Goal: Task Accomplishment & Management: Complete application form

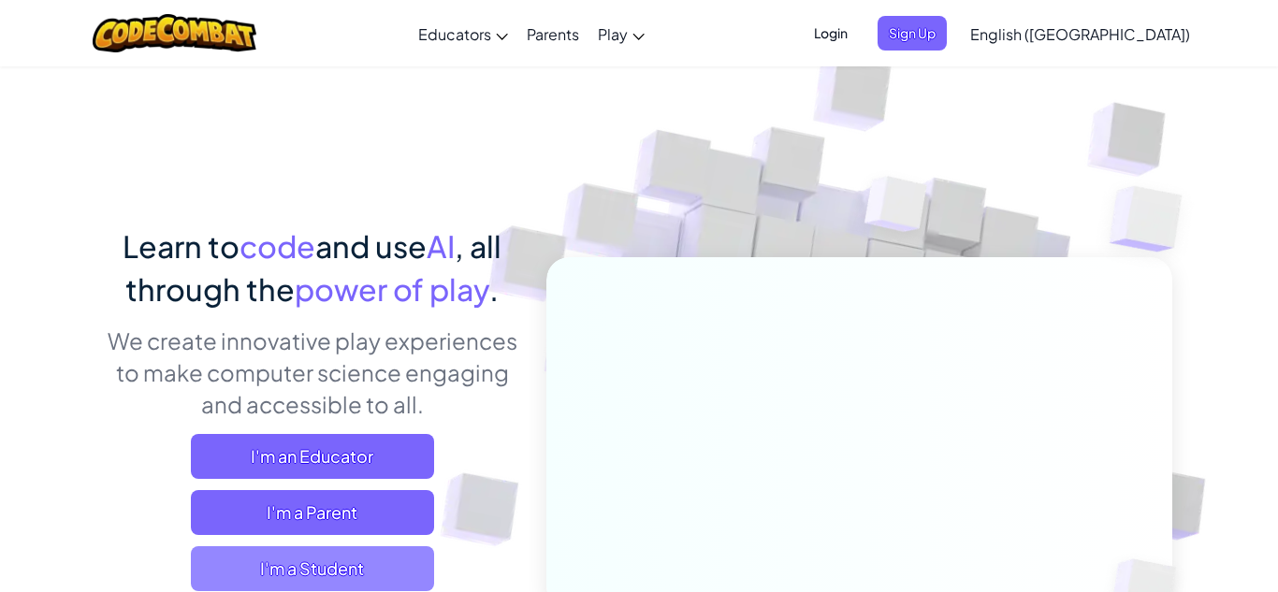
click at [399, 570] on span "I'm a Student" at bounding box center [312, 568] width 243 height 45
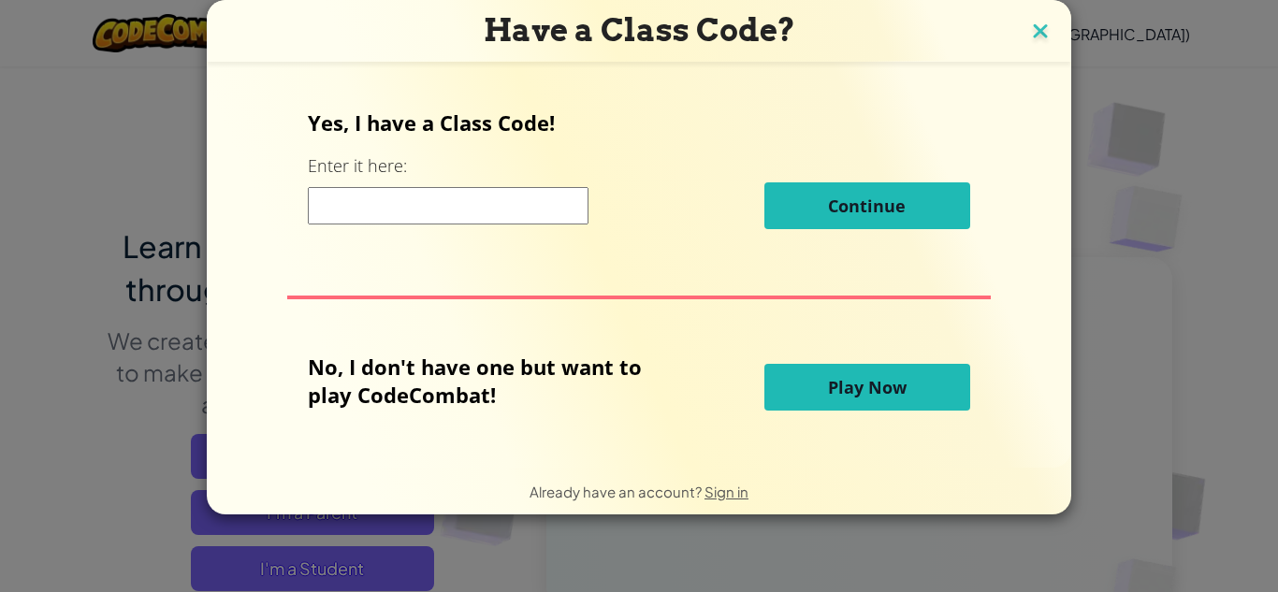
click at [1029, 43] on img at bounding box center [1040, 33] width 24 height 28
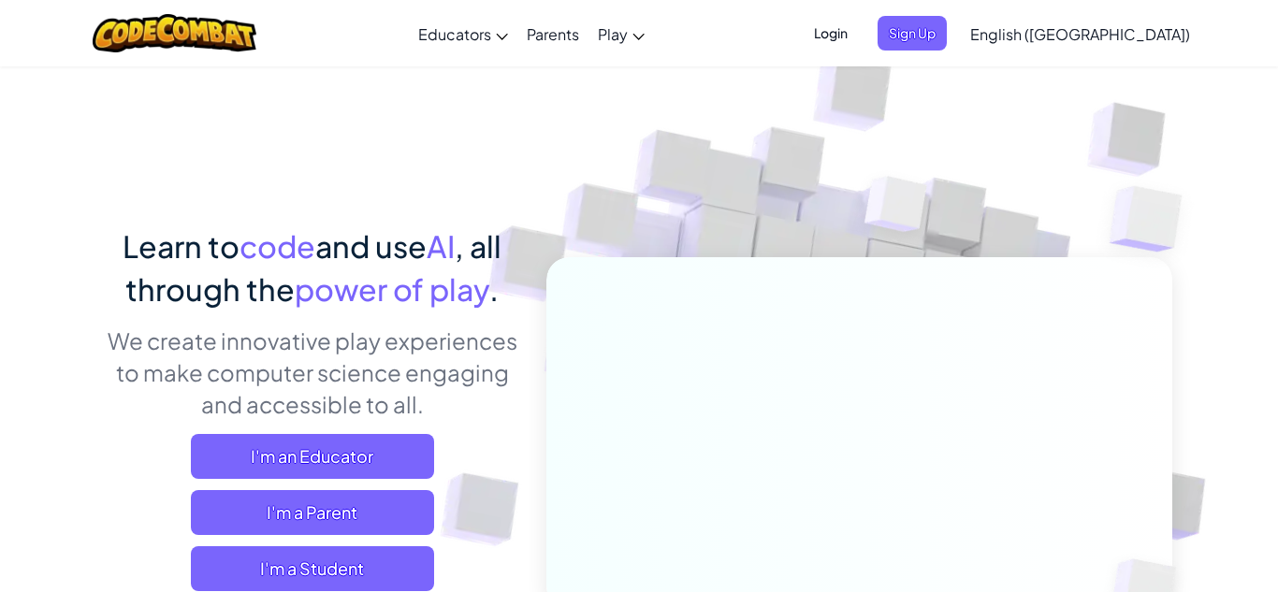
click at [859, 35] on span "Login" at bounding box center [831, 33] width 56 height 35
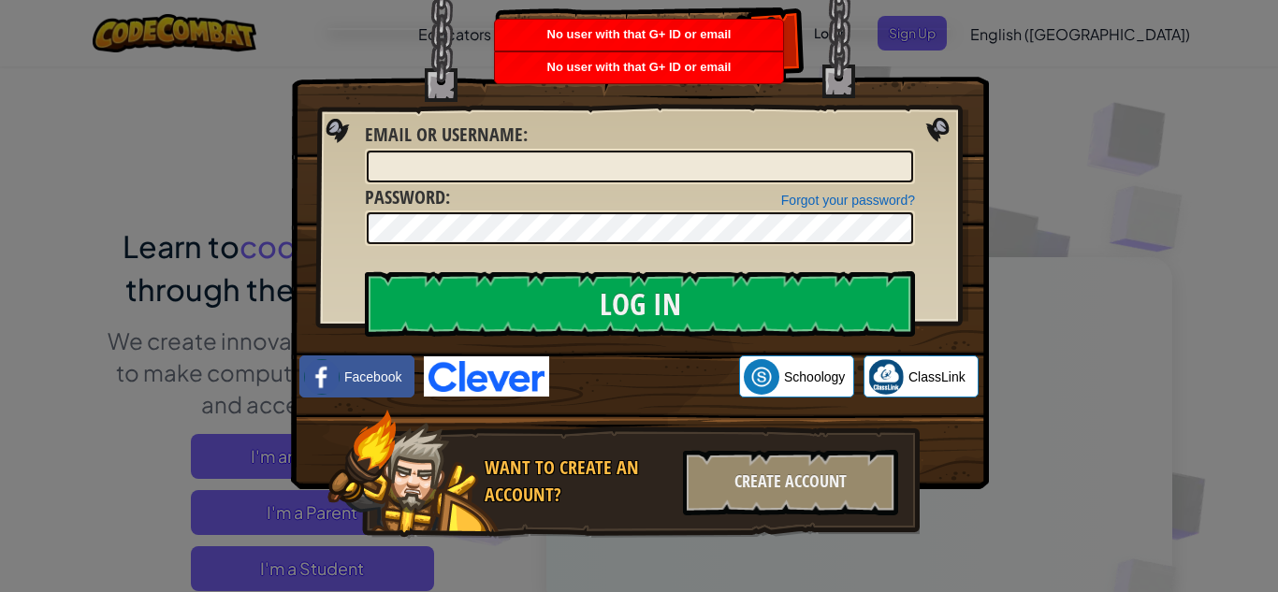
click at [1051, 211] on div "Log In Unknown Error Email or Username : Forgot your password? Password : Log I…" at bounding box center [639, 296] width 1278 height 592
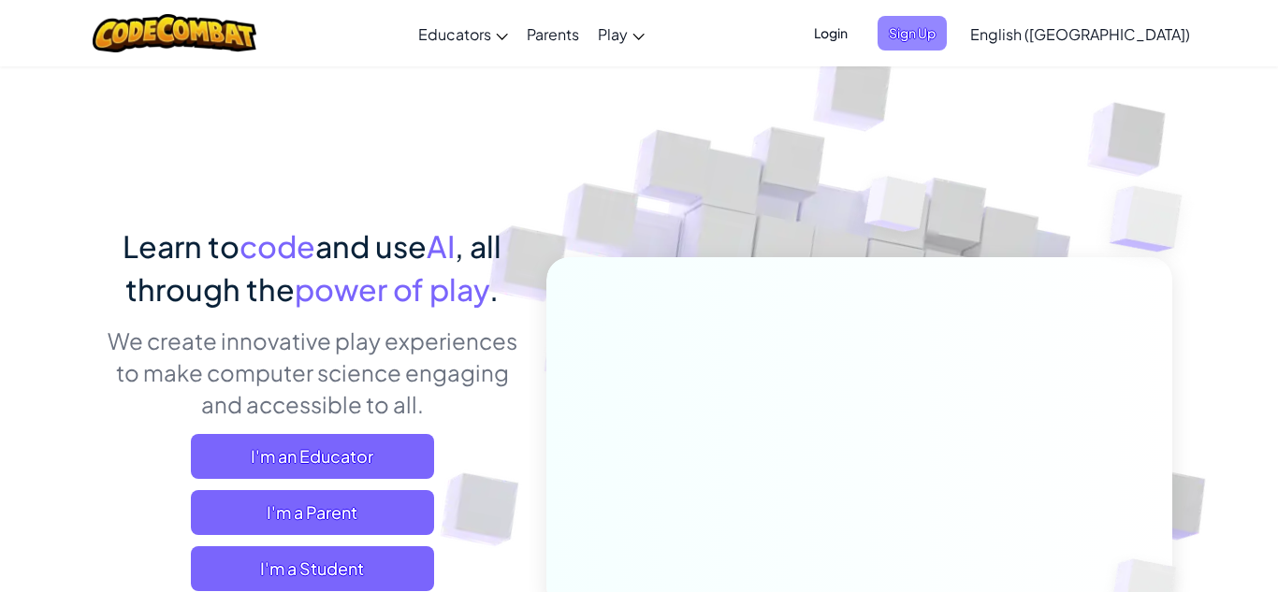
click at [947, 36] on span "Sign Up" at bounding box center [912, 33] width 69 height 35
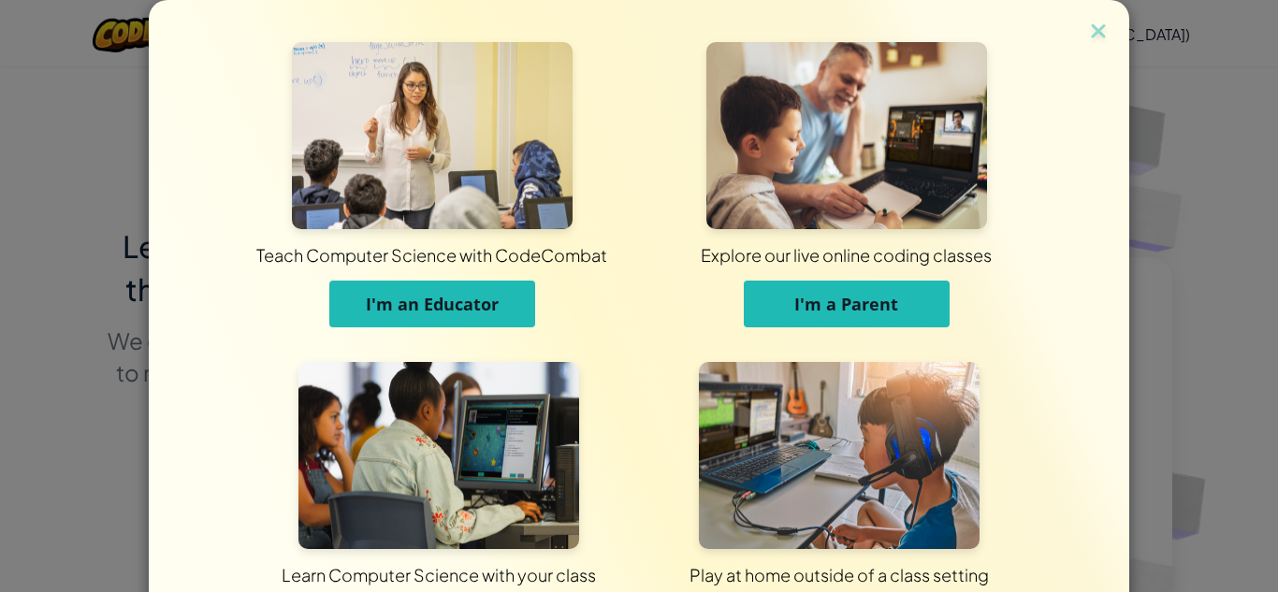
click at [1112, 41] on div "Teach Computer Science with CodeCombat I'm an Educator Explore our live online …" at bounding box center [639, 333] width 980 height 666
click at [1099, 36] on img at bounding box center [1098, 33] width 24 height 28
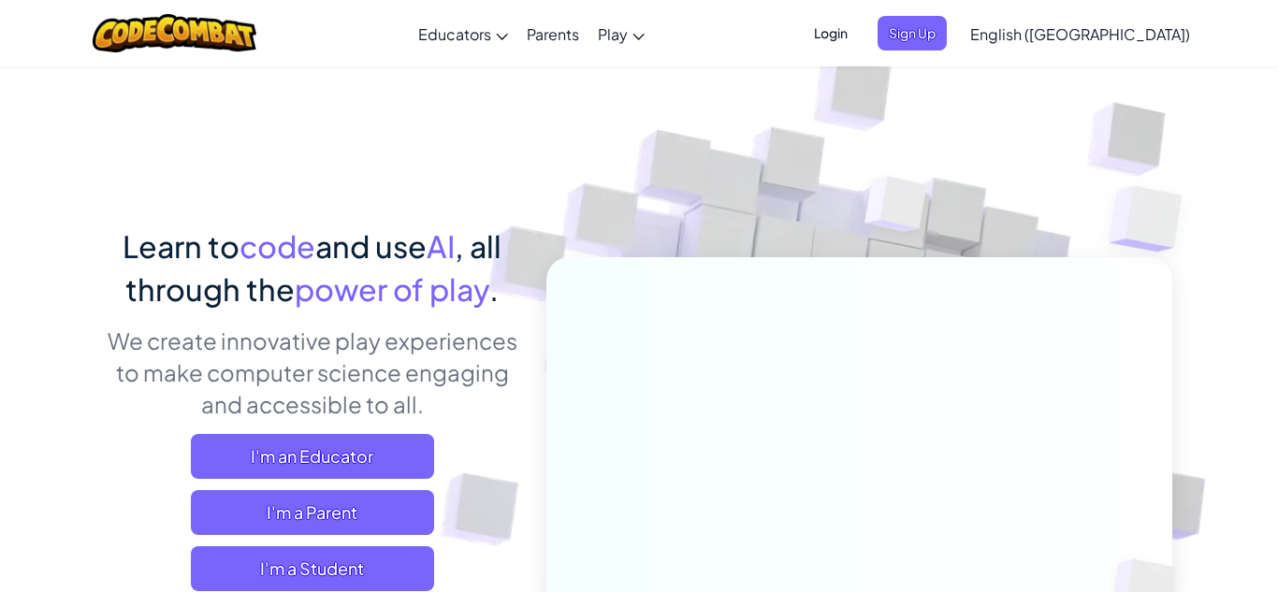
click at [859, 44] on span "Login" at bounding box center [831, 33] width 56 height 35
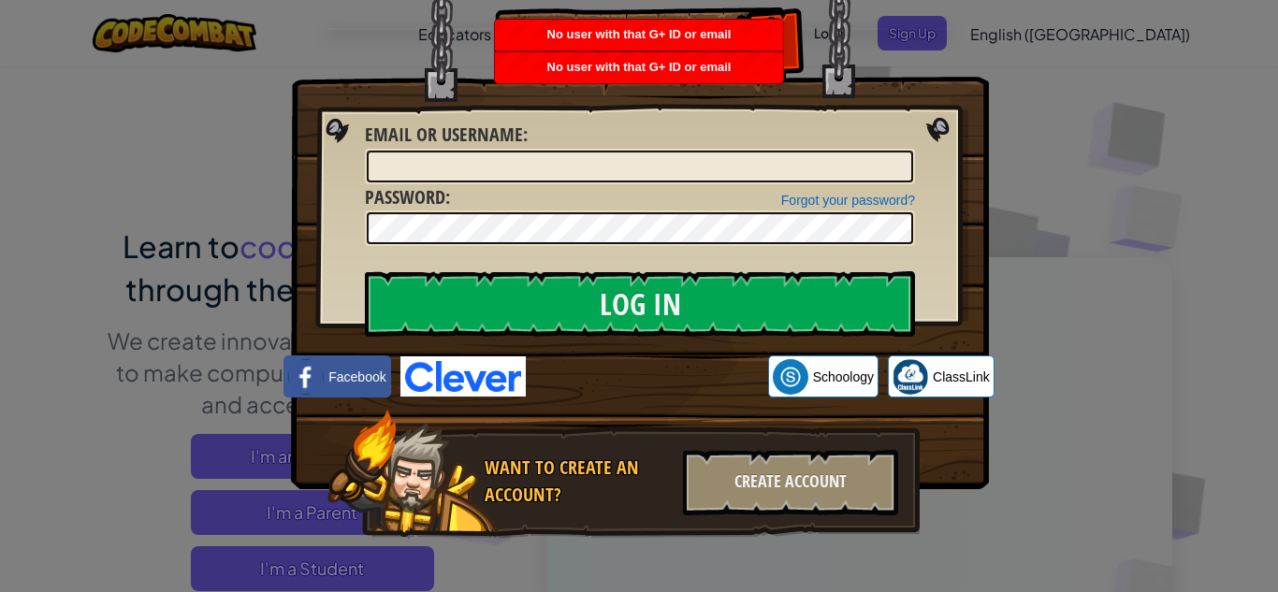
click at [1126, 62] on div "Log In Unknown Error Email or Username : Forgot your password? Password : Log I…" at bounding box center [639, 296] width 1278 height 592
